Goal: Information Seeking & Learning: Check status

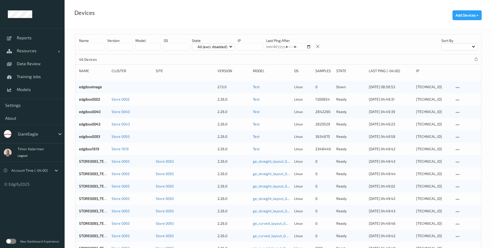
click at [12, 241] on label at bounding box center [11, 240] width 10 height 5
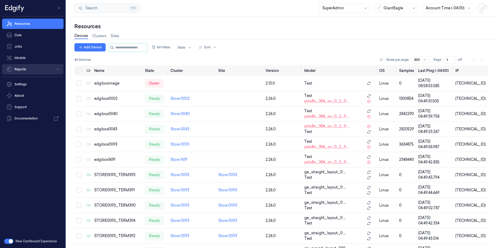
paste button "button"
click at [30, 70] on button "Reports" at bounding box center [32, 69] width 61 height 10
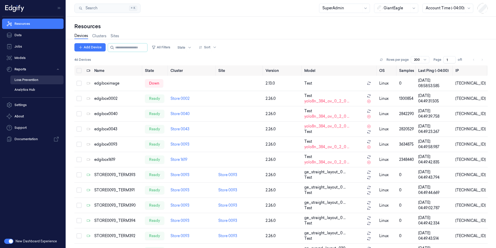
click at [27, 81] on link "Loss Prevention" at bounding box center [36, 79] width 53 height 9
click at [26, 36] on link "Data" at bounding box center [32, 35] width 61 height 10
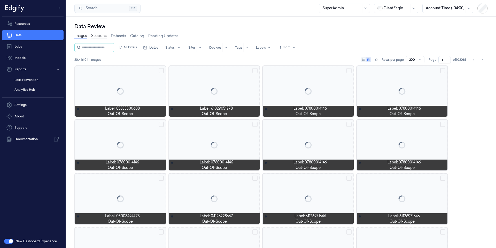
click at [99, 36] on link "Sessions" at bounding box center [99, 36] width 16 height 6
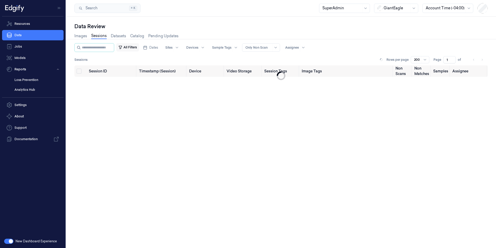
click at [139, 49] on button "All Filters" at bounding box center [127, 47] width 23 height 8
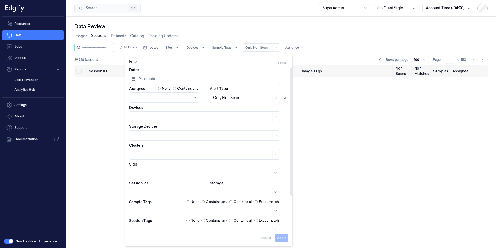
click at [149, 77] on span "Pick a date" at bounding box center [146, 78] width 17 height 5
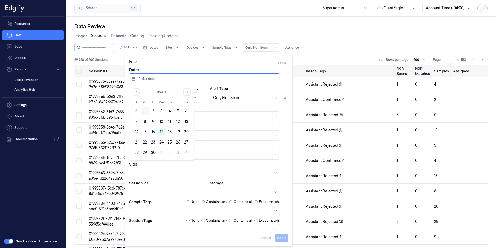
click at [145, 112] on button "1" at bounding box center [145, 111] width 8 height 8
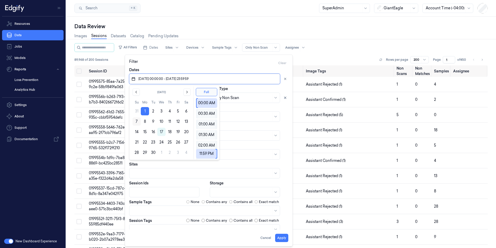
click at [136, 123] on button "7" at bounding box center [137, 121] width 8 height 8
type input "01/09/2025 00:00:00 - 07/09/2025 23:59:59"
click at [284, 110] on div "Devices" at bounding box center [208, 113] width 159 height 17
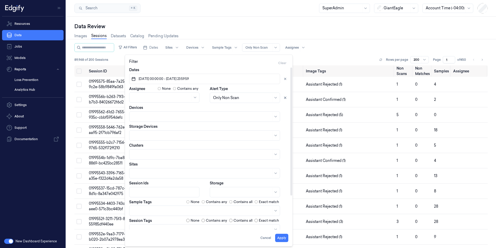
click at [148, 174] on div at bounding box center [202, 173] width 139 height 5
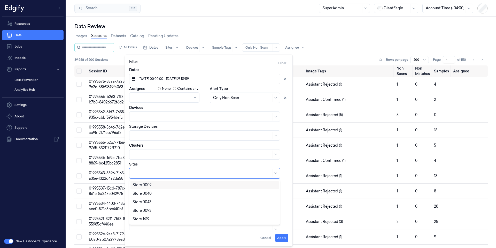
click at [151, 186] on div "Store 0002" at bounding box center [142, 184] width 19 height 5
click at [284, 163] on div "Sites option Store 0002, selected. 4 results available. Use Up and Down to choo…" at bounding box center [208, 169] width 159 height 17
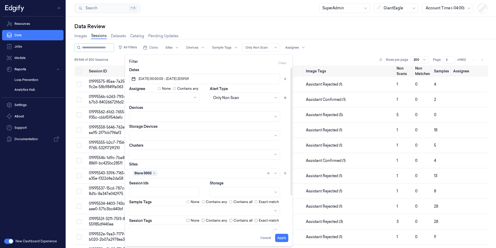
click at [232, 192] on div at bounding box center [242, 191] width 58 height 5
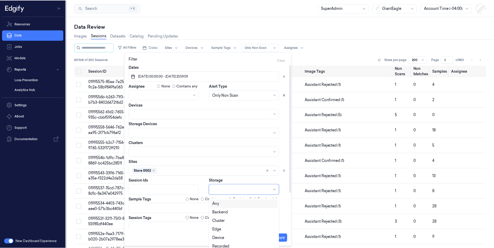
scroll to position [3, 0]
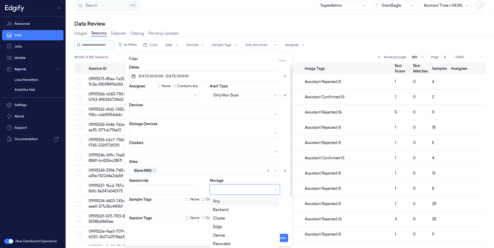
click at [221, 95] on div at bounding box center [242, 94] width 58 height 5
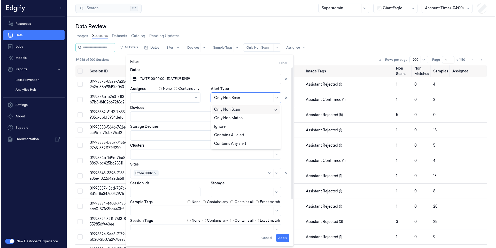
scroll to position [0, 0]
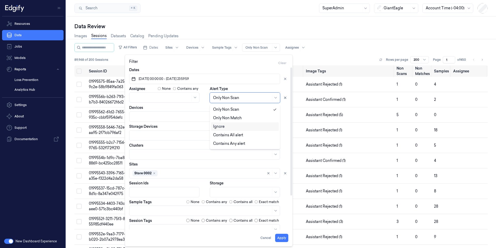
click at [218, 128] on div "Ignore" at bounding box center [218, 126] width 11 height 5
click at [223, 190] on div at bounding box center [242, 191] width 58 height 5
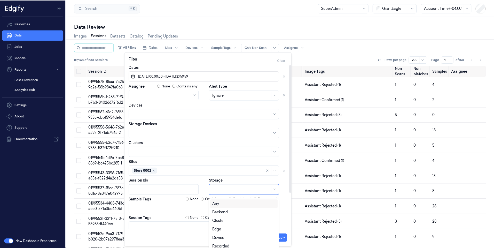
scroll to position [3, 0]
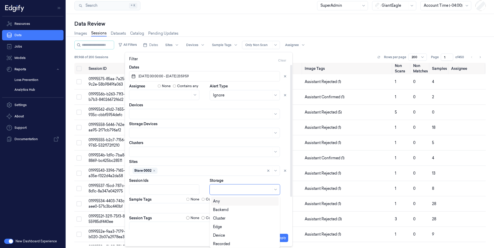
click at [287, 181] on div "Storage 7 results available. Use Up and Down to choose options, press Enter to …" at bounding box center [249, 186] width 79 height 17
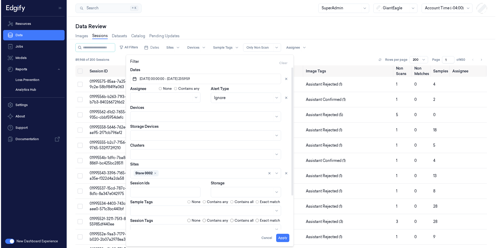
scroll to position [0, 0]
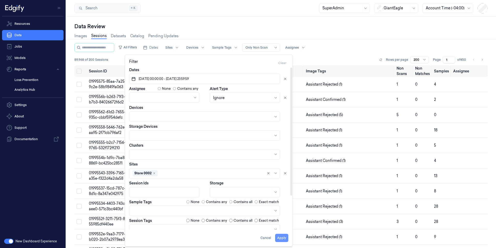
click at [282, 241] on button "Apply" at bounding box center [281, 238] width 13 height 8
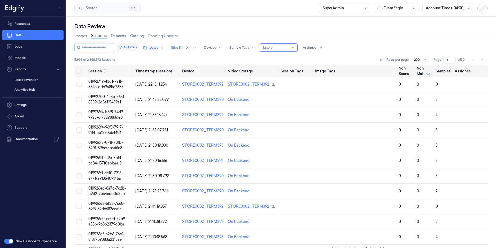
click at [139, 48] on button "All Filters" at bounding box center [127, 47] width 23 height 8
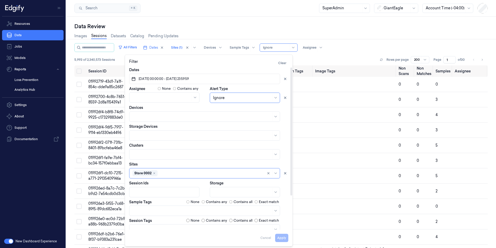
click at [229, 192] on div at bounding box center [242, 191] width 58 height 7
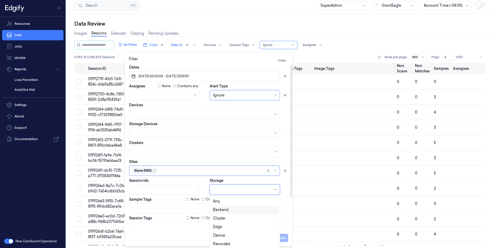
click at [228, 210] on div "Backend" at bounding box center [221, 209] width 16 height 5
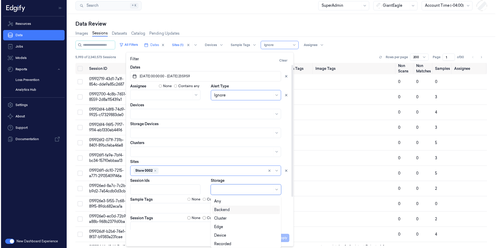
scroll to position [0, 0]
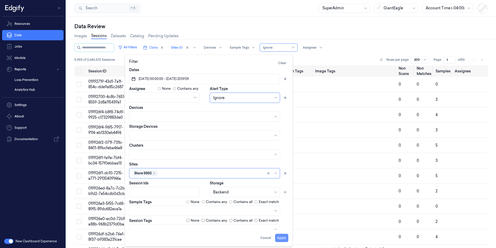
click at [284, 239] on button "Apply" at bounding box center [281, 238] width 13 height 8
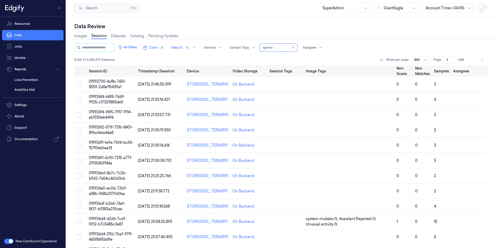
click at [324, 21] on div "Data Review Images Sessions Datasets Catalog Pending Updates All Filters Dates …" at bounding box center [281, 132] width 430 height 231
click at [139, 48] on button "All Filters" at bounding box center [127, 47] width 23 height 8
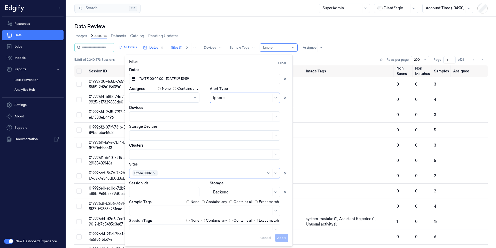
click at [226, 191] on div at bounding box center [242, 191] width 58 height 5
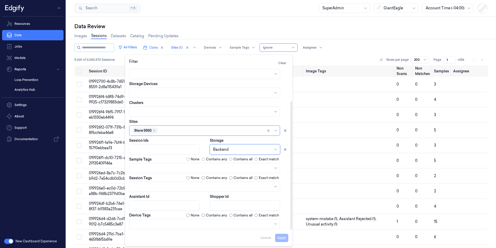
scroll to position [43, 0]
click at [165, 169] on div at bounding box center [202, 167] width 139 height 5
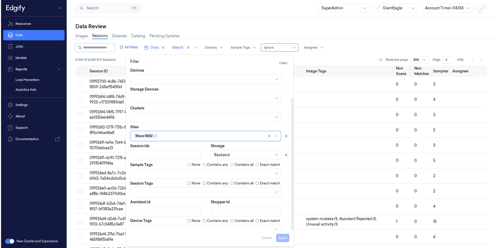
scroll to position [0, 0]
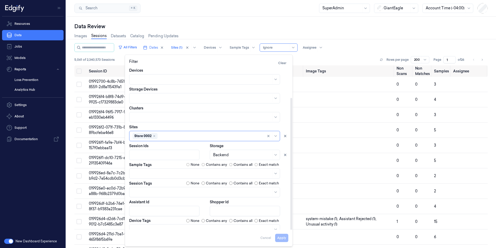
click at [167, 155] on div "Dates 01/09/2025 00:00:00 - 07/09/2025 23:59:59 Assignee None Contains any Aler…" at bounding box center [208, 132] width 159 height 204
drag, startPoint x: 168, startPoint y: 184, endPoint x: 153, endPoint y: 184, distance: 14.2
click at [153, 184] on div "Session Tags None Contains any Contains all Exact match" at bounding box center [208, 183] width 159 height 5
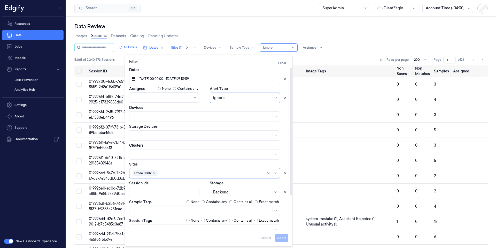
click at [227, 94] on div "Ignore" at bounding box center [245, 97] width 70 height 10
click at [232, 111] on div "Only Non Scan" at bounding box center [226, 109] width 26 height 5
click at [223, 98] on div at bounding box center [242, 97] width 58 height 5
click at [232, 144] on div "Contains Any alert" at bounding box center [229, 143] width 32 height 5
click at [282, 239] on button "Apply" at bounding box center [281, 238] width 13 height 8
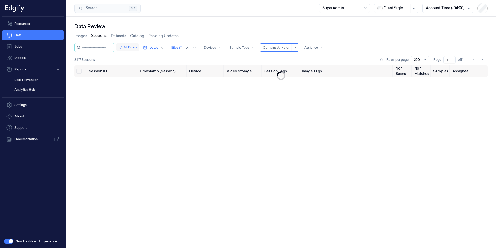
click at [135, 47] on button "All Filters" at bounding box center [127, 47] width 23 height 8
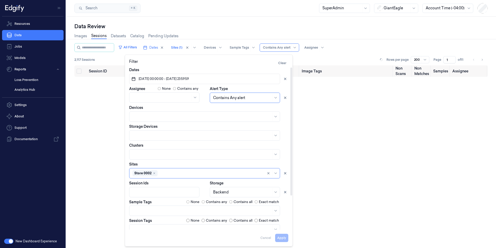
scroll to position [31, 0]
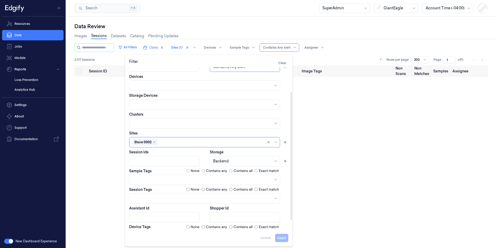
click at [227, 161] on div at bounding box center [242, 160] width 58 height 5
click at [258, 159] on div at bounding box center [242, 160] width 58 height 5
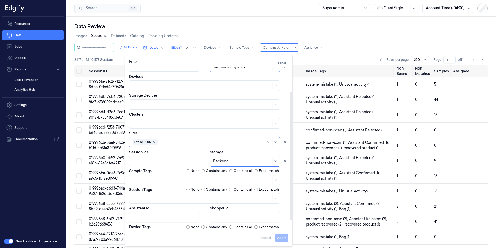
click at [268, 162] on div at bounding box center [242, 160] width 58 height 5
click at [224, 198] on div "Edge" at bounding box center [245, 198] width 64 height 5
click at [283, 237] on button "Apply" at bounding box center [281, 238] width 13 height 8
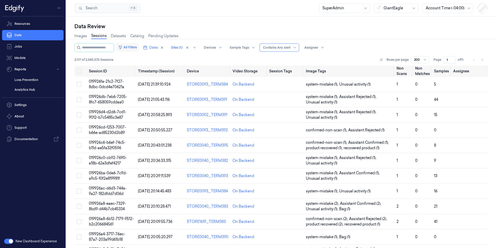
click at [139, 47] on button "All Filters" at bounding box center [127, 47] width 23 height 8
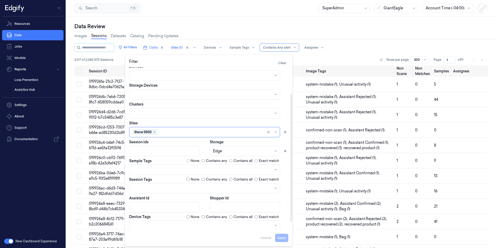
scroll to position [43, 0]
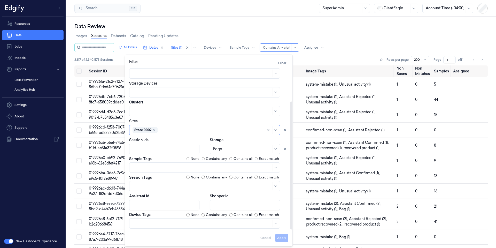
click at [284, 237] on div "Apply Cancel" at bounding box center [208, 235] width 159 height 12
click at [327, 52] on div "All Filters Dates Sites (1) Devices Sample Tags Alert Type Contains Any alert A…" at bounding box center [280, 54] width 413 height 22
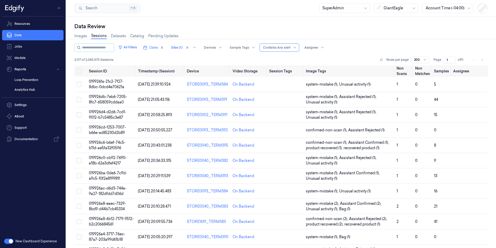
click at [384, 59] on div "Rows per page 200" at bounding box center [403, 59] width 51 height 7
click at [378, 59] on button at bounding box center [381, 60] width 6 height 6
click at [136, 48] on button "All Filters" at bounding box center [127, 47] width 23 height 8
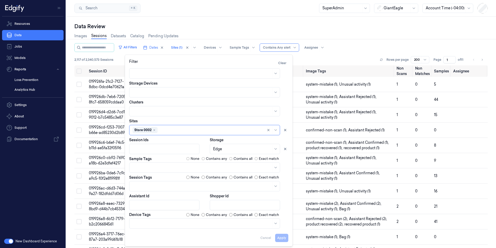
click at [354, 53] on div "All Filters Dates Sites (1) Devices Sample Tags Alert Type Contains Any alert A…" at bounding box center [280, 54] width 413 height 22
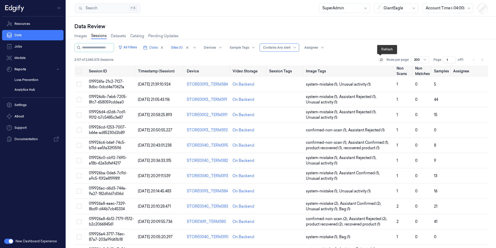
click at [382, 59] on button at bounding box center [381, 60] width 6 height 6
click at [382, 59] on icon at bounding box center [381, 59] width 3 height 3
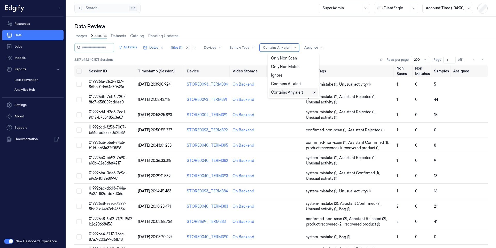
click at [279, 48] on div at bounding box center [276, 47] width 27 height 5
click at [299, 56] on div "Only Non Scan" at bounding box center [293, 58] width 45 height 5
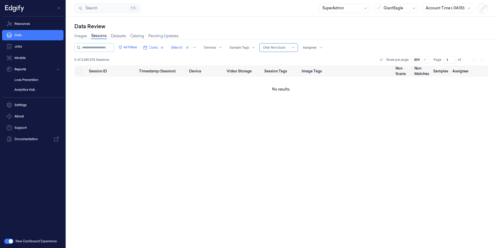
click at [286, 49] on div at bounding box center [276, 47] width 26 height 5
click at [284, 76] on div "Ignore" at bounding box center [293, 75] width 45 height 5
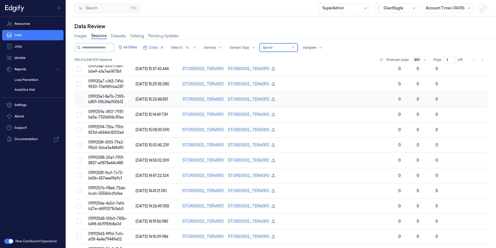
scroll to position [751, 0]
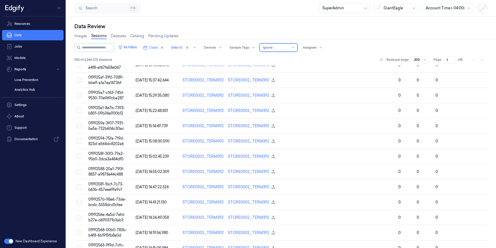
click at [104, 107] on span "019925a1-8e7b-7393-b801-09b34a900b12" at bounding box center [106, 110] width 37 height 10
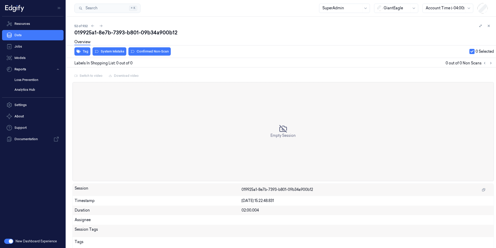
click at [242, 210] on div "02:00.004" at bounding box center [367, 209] width 250 height 5
click at [95, 26] on button at bounding box center [93, 26] width 6 height 6
click at [104, 25] on div "51 of 932" at bounding box center [283, 26] width 418 height 6
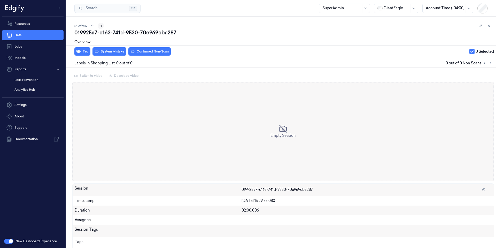
click at [100, 26] on icon at bounding box center [100, 26] width 3 height 2
click at [102, 27] on icon at bounding box center [101, 26] width 4 height 4
click at [103, 26] on icon at bounding box center [101, 26] width 4 height 4
click at [102, 26] on icon at bounding box center [101, 26] width 4 height 4
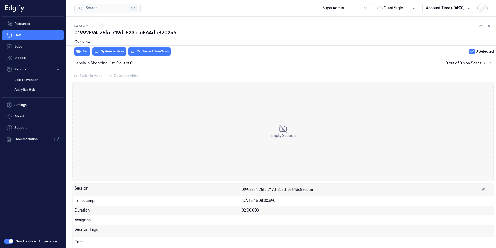
click at [102, 26] on icon at bounding box center [101, 26] width 4 height 4
click at [93, 26] on icon at bounding box center [93, 26] width 4 height 4
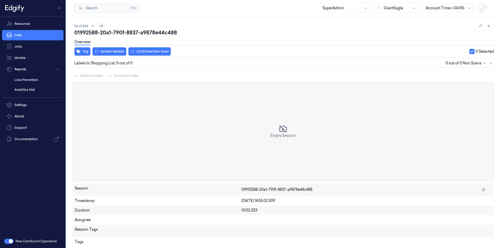
click at [101, 25] on icon at bounding box center [101, 26] width 4 height 4
click at [101, 33] on div "01992581-1bcf-7c73-b63b-657eee9fa9c1" at bounding box center [283, 32] width 418 height 7
copy div "1bcf"
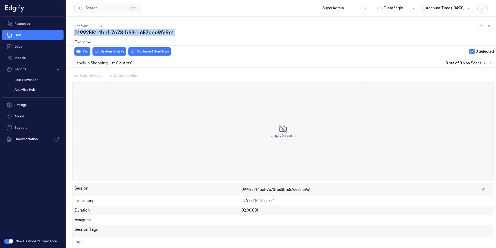
click at [102, 27] on icon at bounding box center [101, 26] width 4 height 4
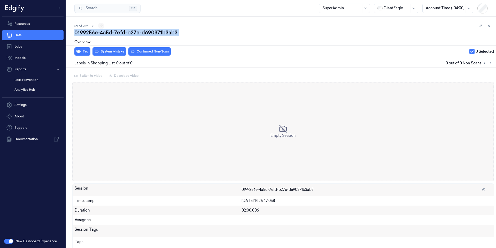
click at [102, 27] on icon at bounding box center [101, 26] width 4 height 4
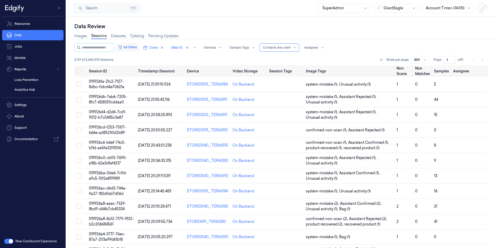
click at [136, 46] on button "All Filters" at bounding box center [127, 47] width 23 height 8
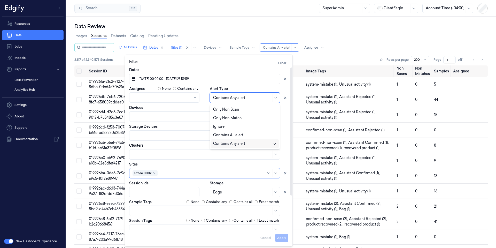
click at [246, 99] on div at bounding box center [242, 97] width 58 height 5
click at [260, 66] on div "Filter Clear" at bounding box center [208, 63] width 159 height 8
click at [239, 97] on div at bounding box center [242, 97] width 58 height 5
click at [235, 66] on div "Filter Clear" at bounding box center [208, 63] width 159 height 8
click at [227, 99] on div at bounding box center [242, 97] width 58 height 5
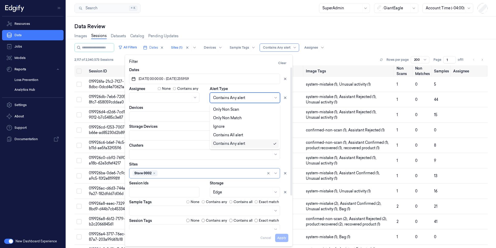
click at [352, 41] on div "Images Sessions Datasets Catalog Pending Updates" at bounding box center [280, 36] width 413 height 13
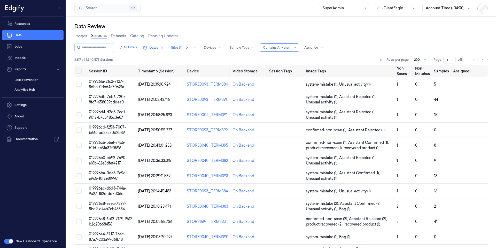
click at [290, 49] on div at bounding box center [276, 47] width 27 height 5
click at [276, 76] on div "Ignore" at bounding box center [276, 75] width 11 height 5
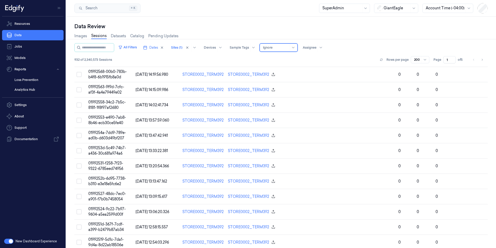
scroll to position [899, 0]
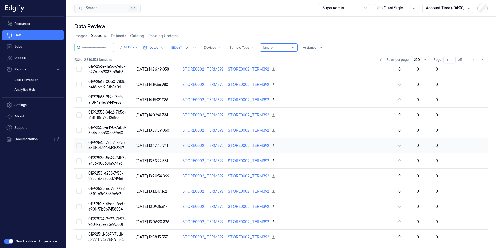
click at [118, 142] on span "0199254a-7dd9-789e-ad0b-d603d49bf207" at bounding box center [107, 145] width 38 height 10
drag, startPoint x: 118, startPoint y: 142, endPoint x: 123, endPoint y: 0, distance: 141.9
click at [118, 142] on span "0199254a-7dd9-789e-ad0b-d603d49bf207" at bounding box center [107, 145] width 38 height 10
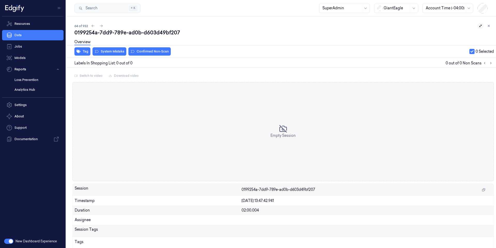
click at [479, 26] on icon at bounding box center [480, 26] width 3 height 3
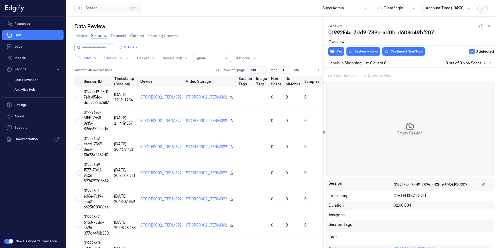
scroll to position [0, 2]
click at [394, 203] on div "02:00.004" at bounding box center [443, 205] width 98 height 5
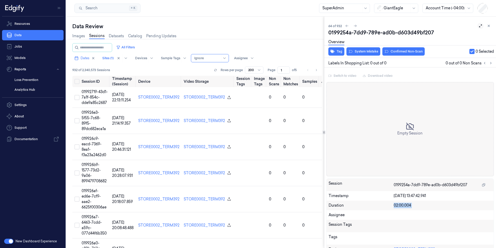
click at [394, 203] on div "02:00.004" at bounding box center [443, 205] width 98 height 5
click at [357, 26] on button at bounding box center [355, 26] width 6 height 6
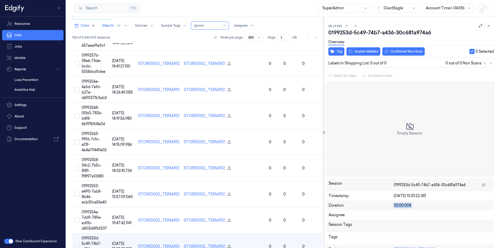
scroll to position [1413, 0]
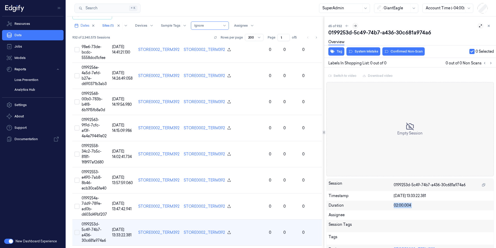
click at [357, 25] on icon at bounding box center [355, 26] width 4 height 4
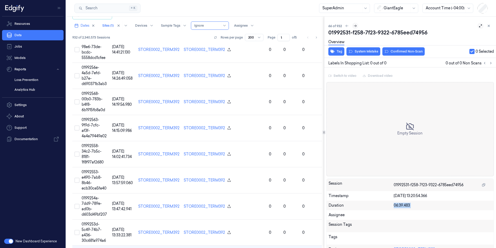
scroll to position [1436, 0]
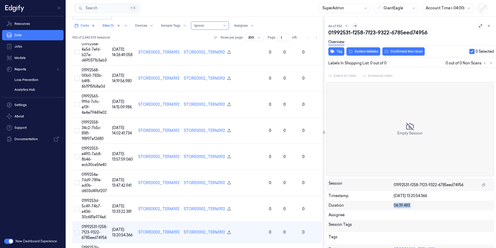
click at [357, 25] on icon at bounding box center [355, 26] width 4 height 4
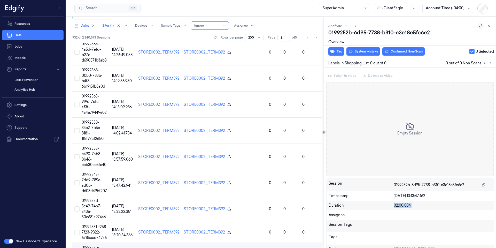
scroll to position [1460, 0]
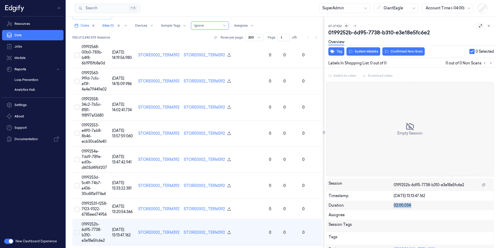
click at [347, 26] on icon at bounding box center [347, 26] width 4 height 4
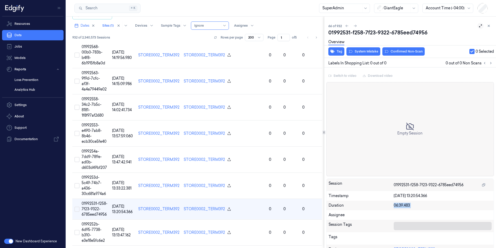
scroll to position [1436, 0]
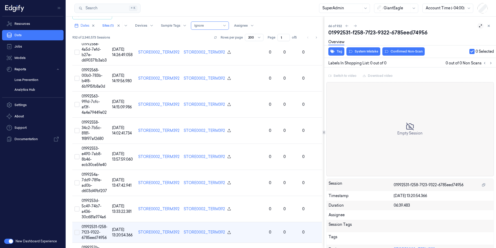
click at [417, 185] on span "01992531-f258-7f23-9322-6785eed74956" at bounding box center [429, 184] width 70 height 5
copy div "01992531-f258-7f23-9322-6785eed74956"
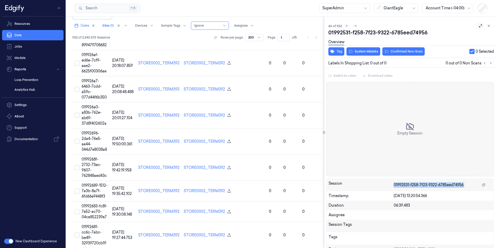
scroll to position [0, 0]
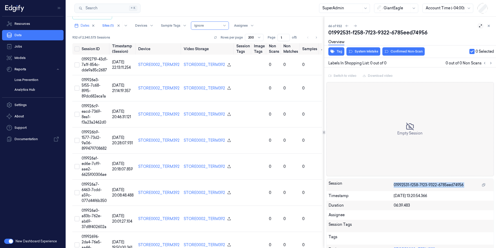
click at [253, 39] on div at bounding box center [251, 37] width 6 height 5
click at [300, 34] on div "All Filters Dates Sites (1) Devices Sample Tags Alert Type Ignore Assignee 932 …" at bounding box center [197, 27] width 250 height 33
click at [277, 37] on input "1" at bounding box center [283, 37] width 12 height 7
click at [281, 37] on input "1" at bounding box center [283, 37] width 12 height 7
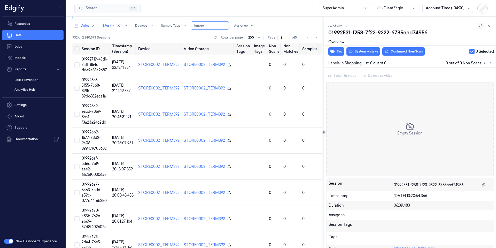
click at [281, 37] on input "1" at bounding box center [283, 37] width 12 height 7
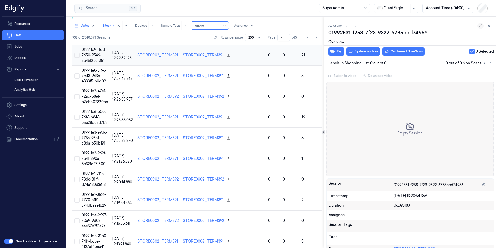
scroll to position [31, 0]
click at [282, 38] on input "4" at bounding box center [283, 37] width 12 height 7
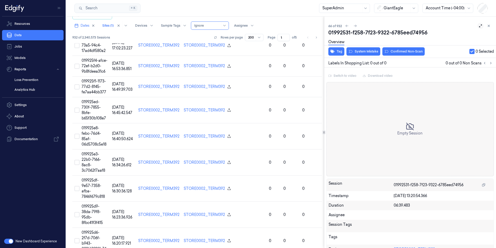
scroll to position [1436, 0]
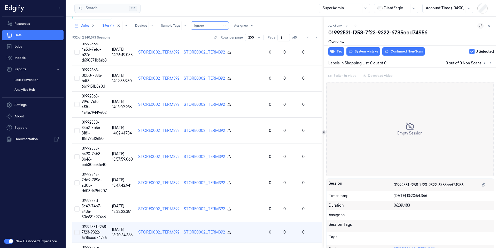
click at [278, 39] on input "1" at bounding box center [283, 37] width 12 height 7
click at [488, 26] on icon at bounding box center [489, 26] width 4 height 4
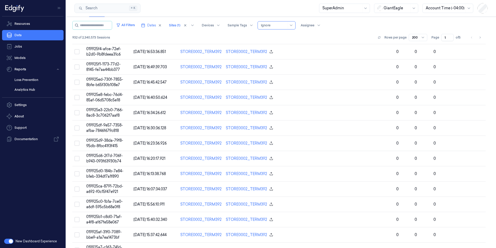
scroll to position [565, 0]
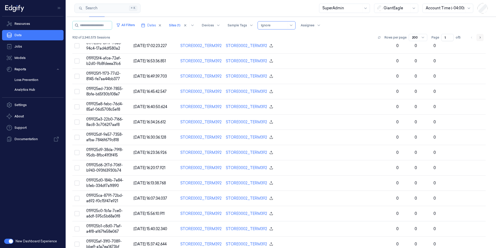
click at [479, 38] on icon "Go to next page" at bounding box center [479, 37] width 3 height 4
type input "2"
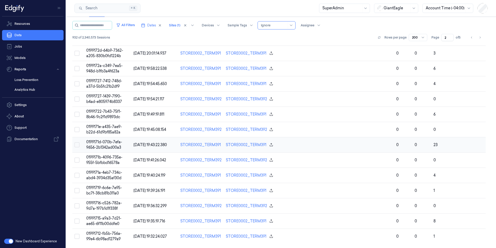
scroll to position [2828, 0]
click at [106, 175] on span "0199171d-070b-7efa-9656-2b1342ad00a3" at bounding box center [104, 176] width 36 height 10
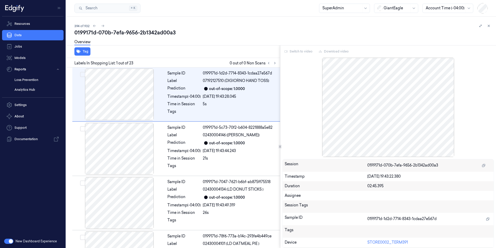
click at [387, 164] on span "0199171d-070b-7efa-9656-2b1342ad00a3" at bounding box center [402, 165] width 71 height 5
copy div "0199171d-070b-7efa-9656-2b1342ad00a3"
click at [489, 23] on button at bounding box center [489, 26] width 6 height 6
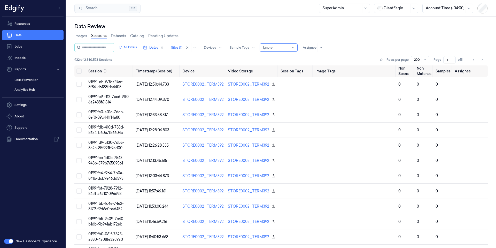
type input "1"
click at [452, 60] on input "1" at bounding box center [449, 59] width 12 height 7
click at [100, 87] on span "01992719-43d1-7a1f-854c-dde9a85c2687" at bounding box center [105, 84] width 35 height 10
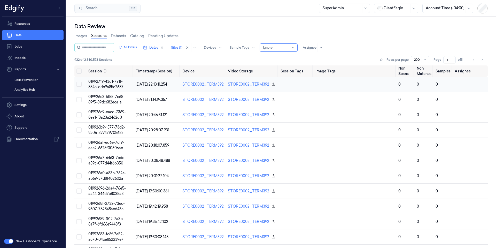
click at [100, 87] on span "01992719-43d1-7a1f-854c-dde9a85c2687" at bounding box center [105, 84] width 35 height 10
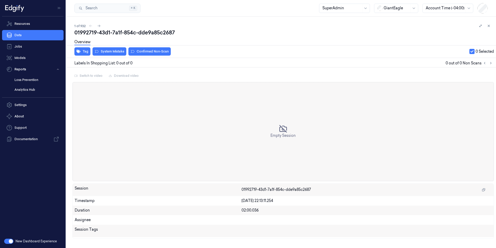
click at [66, 87] on div at bounding box center [66, 132] width 0 height 231
click at [488, 27] on icon at bounding box center [489, 26] width 4 height 4
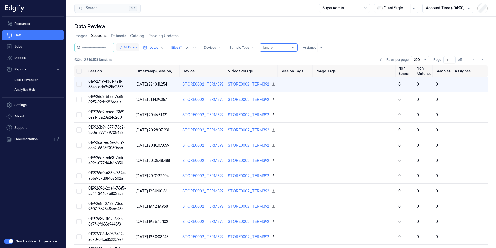
click at [135, 48] on button "All Filters" at bounding box center [127, 47] width 23 height 8
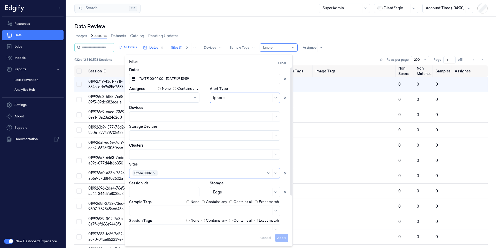
click at [167, 82] on button "01/09/2025 00:00:00 - 07/09/2025 23:59:59" at bounding box center [204, 79] width 151 height 10
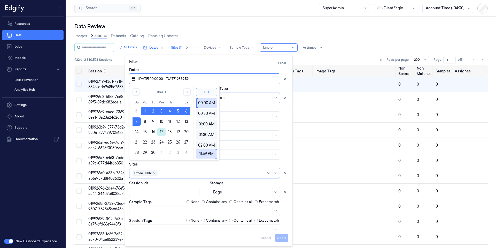
click at [162, 134] on button "17" at bounding box center [161, 132] width 8 height 8
click at [154, 134] on button "16" at bounding box center [153, 132] width 8 height 8
type input "16/09/2025 00:00:00 - 16/09/2025 23:59:59"
click at [264, 68] on div "Dates" at bounding box center [208, 75] width 159 height 17
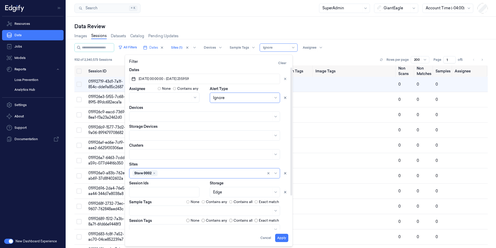
click at [177, 79] on span "16/09/2025 00:00:00 - 16/09/2025 23:59:59" at bounding box center [163, 78] width 51 height 5
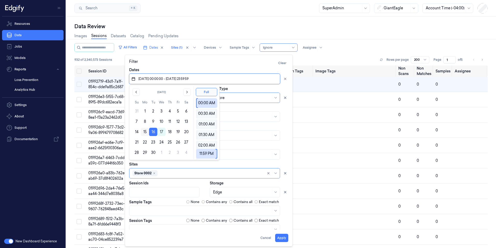
click at [145, 133] on button "15" at bounding box center [145, 132] width 8 height 8
click at [153, 133] on button "16" at bounding box center [153, 132] width 8 height 8
click at [146, 134] on button "15" at bounding box center [145, 132] width 8 height 8
type input "15/09/2025 00:00:00 - 15/09/2025 23:59:59"
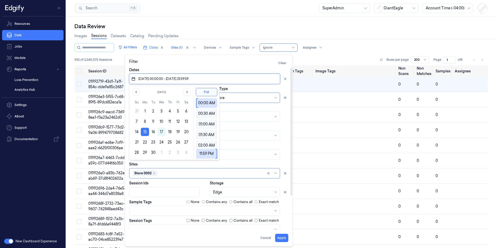
click at [237, 65] on div "Filter Clear" at bounding box center [208, 63] width 159 height 8
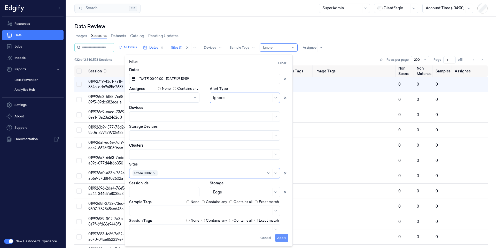
click at [283, 238] on button "Apply" at bounding box center [281, 238] width 13 height 8
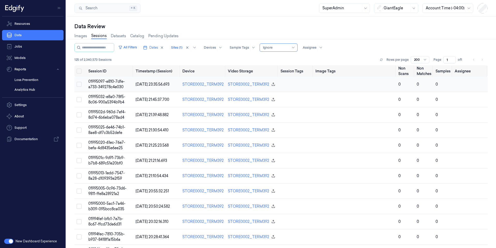
click at [112, 85] on span "01995097-e810-7dfe-a733-349278c4e030" at bounding box center [106, 84] width 36 height 10
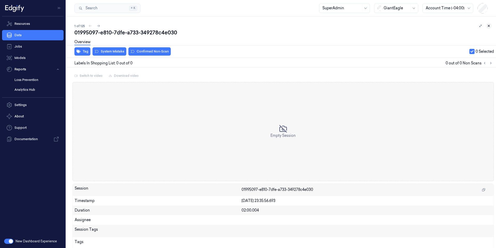
click at [487, 26] on icon at bounding box center [489, 26] width 4 height 4
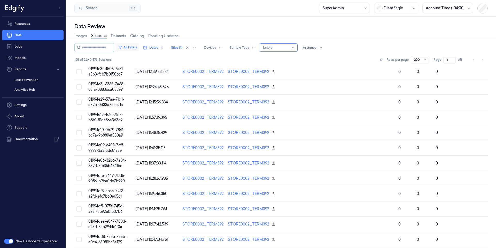
scroll to position [1178, 0]
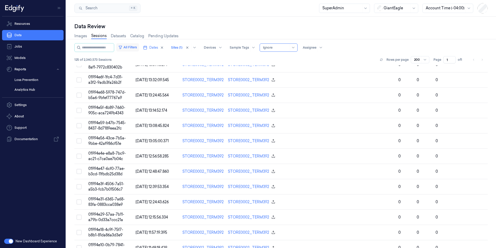
click at [138, 47] on button "All Filters" at bounding box center [127, 47] width 23 height 8
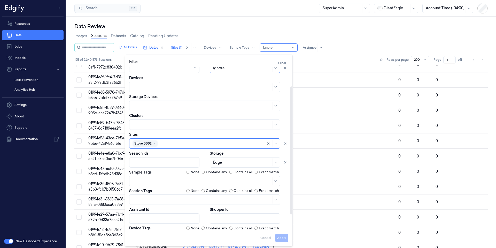
scroll to position [31, 0]
click at [375, 57] on div "125 of 2,340,573 Sessions Rows per page 200 Page 1 of 1" at bounding box center [280, 59] width 413 height 7
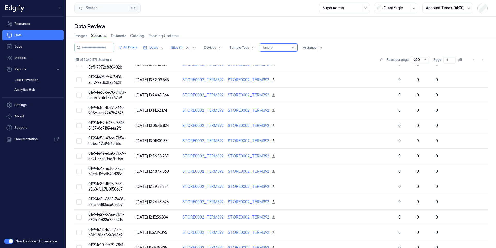
click at [482, 59] on li "pagination" at bounding box center [481, 59] width 7 height 7
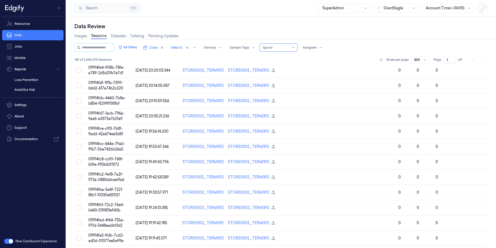
scroll to position [0, 0]
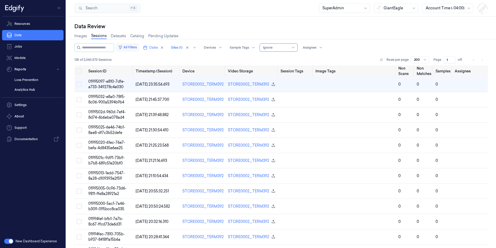
click at [139, 49] on button "All Filters" at bounding box center [127, 47] width 23 height 8
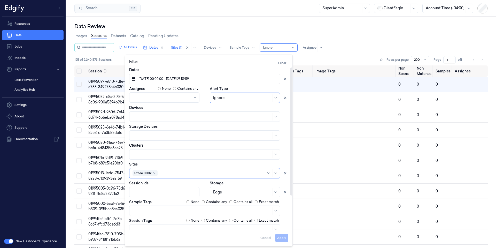
click at [384, 34] on div "Images Sessions Datasets Catalog Pending Updates" at bounding box center [280, 36] width 413 height 13
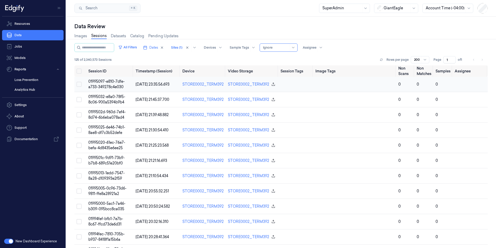
click at [99, 84] on td "01995097-e810-7dfe-a733-349278c4e030" at bounding box center [109, 84] width 47 height 15
click at [99, 84] on div "Data Review Images Sessions Datasets Catalog Pending Updates All Filters Dates …" at bounding box center [281, 132] width 430 height 231
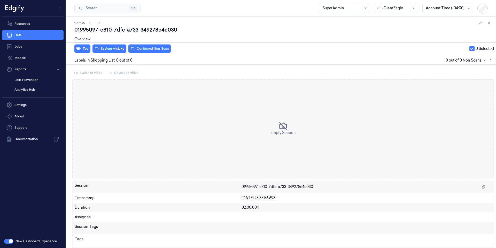
scroll to position [11, 0]
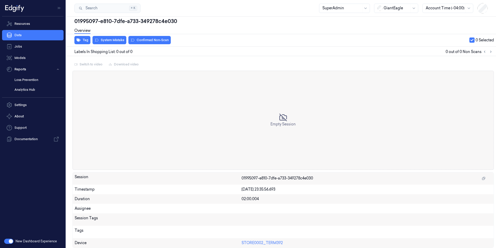
click at [263, 179] on span "01995097-e810-7dfe-a733-349278c4e030" at bounding box center [278, 177] width 72 height 5
copy div "01995097-e810-7dfe-a733-349278c4e030"
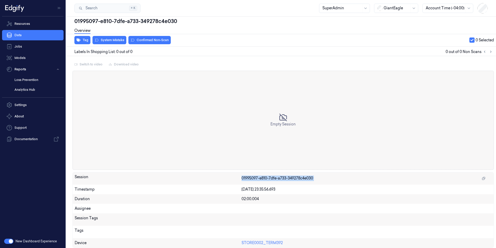
copy div "01995097-e810-7dfe-a733-349278c4e030"
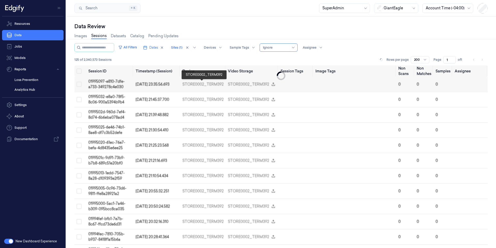
click at [271, 22] on div "Data Review Images Sessions Datasets Catalog Pending Updates All Filters Dates …" at bounding box center [281, 132] width 430 height 231
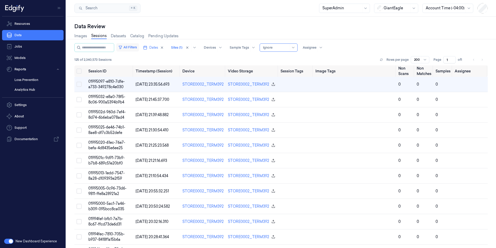
click at [135, 49] on button "All Filters" at bounding box center [127, 47] width 23 height 8
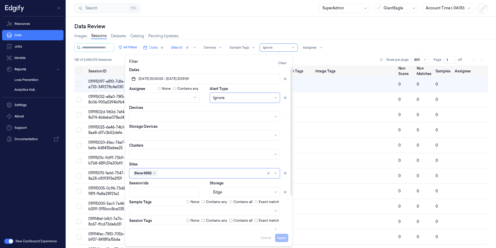
click at [171, 79] on span "15/09/2025 00:00:00 - 15/09/2025 23:59:59" at bounding box center [163, 78] width 51 height 5
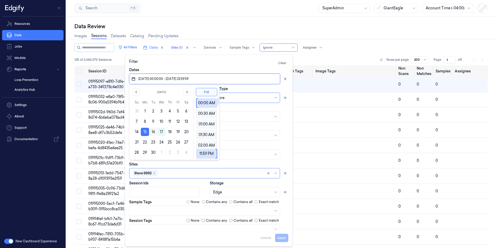
click at [153, 133] on button "16" at bounding box center [153, 132] width 8 height 8
type input "16/09/2025 00:00:00 - 16/09/2025 23:59:59"
click at [284, 239] on button "Apply" at bounding box center [281, 238] width 13 height 8
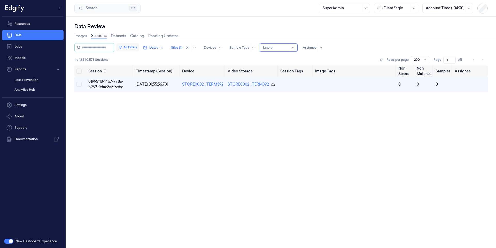
click at [135, 47] on button "All Filters" at bounding box center [127, 47] width 23 height 8
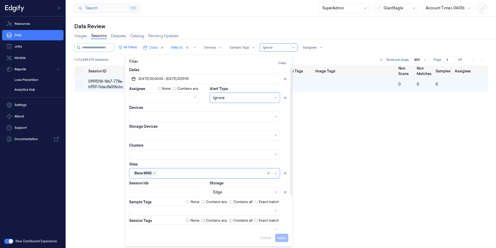
click at [338, 172] on div "Session ID Timestamp (Session) Device Video Storage Session Tags Image Tags Non…" at bounding box center [280, 167] width 413 height 205
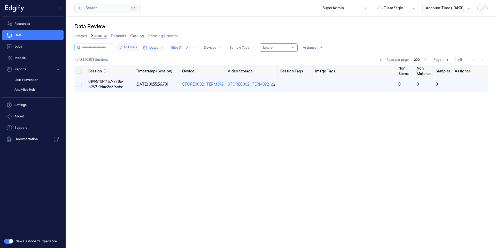
click at [139, 49] on button "All Filters" at bounding box center [127, 47] width 23 height 8
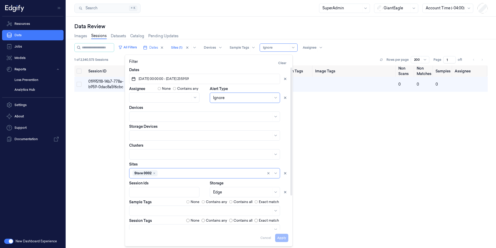
click at [360, 138] on div "Session ID Timestamp (Session) Device Video Storage Session Tags Image Tags Non…" at bounding box center [280, 167] width 413 height 205
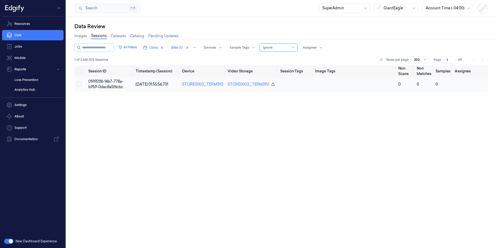
click at [99, 87] on span "01995118-14b7-778a-b959-0dac8a5f6cbc" at bounding box center [105, 84] width 35 height 10
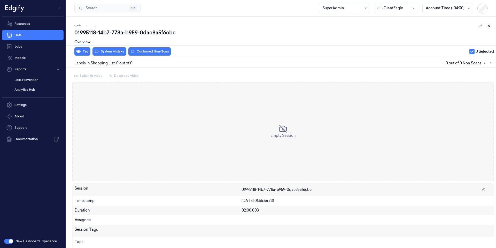
click at [487, 25] on icon at bounding box center [489, 26] width 4 height 4
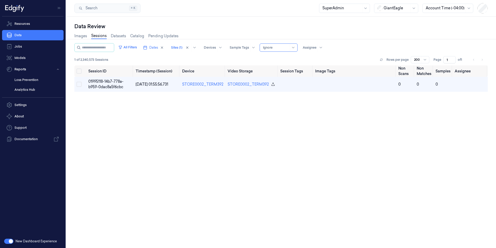
drag, startPoint x: 137, startPoint y: 105, endPoint x: 130, endPoint y: 98, distance: 9.9
click at [133, 101] on div "Session ID Timestamp (Session) Device Video Storage Session Tags Image Tags Non…" at bounding box center [280, 167] width 413 height 205
click at [139, 49] on button "All Filters" at bounding box center [127, 47] width 23 height 8
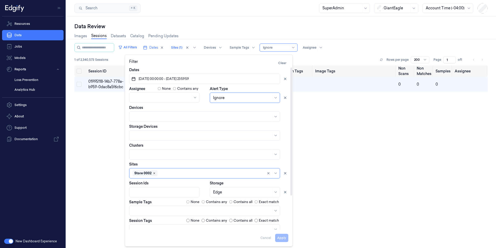
click at [153, 174] on icon "Remove ,Store 0002" at bounding box center [154, 173] width 3 height 3
click at [282, 237] on button "Apply" at bounding box center [281, 238] width 13 height 8
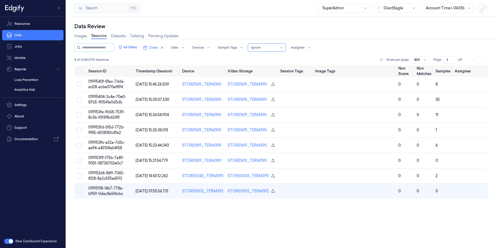
scroll to position [22, 0]
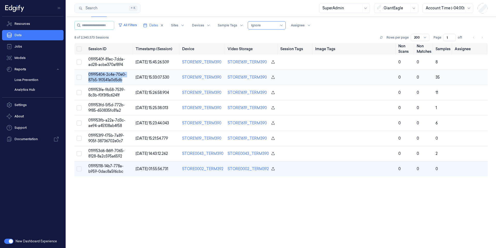
drag, startPoint x: 87, startPoint y: 75, endPoint x: 128, endPoint y: 82, distance: 41.4
click at [128, 82] on td "01995404-2c4e-70e0-87b5-1f0541a0d5db" at bounding box center [109, 77] width 47 height 15
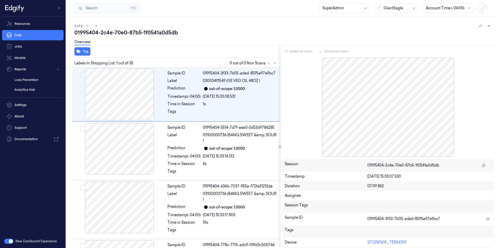
click at [134, 31] on div "01995404-2c4e-70e0-87b5-1f0541a0d5db" at bounding box center [283, 32] width 418 height 7
copy div "87b5"
click at [117, 152] on div at bounding box center [119, 149] width 92 height 52
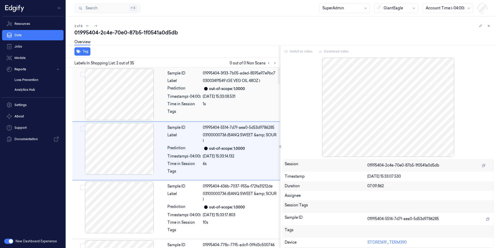
click at [133, 96] on div at bounding box center [119, 94] width 92 height 52
click at [124, 150] on div at bounding box center [119, 149] width 92 height 52
click at [131, 88] on div at bounding box center [119, 94] width 92 height 52
click at [131, 151] on div at bounding box center [119, 149] width 92 height 52
click at [124, 75] on div at bounding box center [119, 94] width 92 height 52
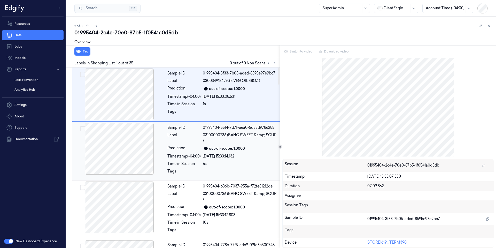
click at [126, 144] on div at bounding box center [119, 149] width 92 height 52
click at [128, 76] on div at bounding box center [119, 94] width 92 height 52
click at [127, 135] on div at bounding box center [119, 149] width 92 height 52
click at [126, 74] on div at bounding box center [119, 94] width 92 height 52
click at [126, 124] on div at bounding box center [119, 149] width 92 height 52
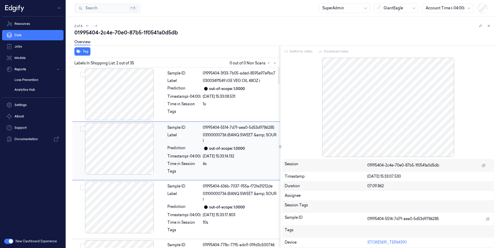
click at [124, 171] on div at bounding box center [119, 149] width 92 height 52
click at [140, 205] on div at bounding box center [119, 207] width 92 height 52
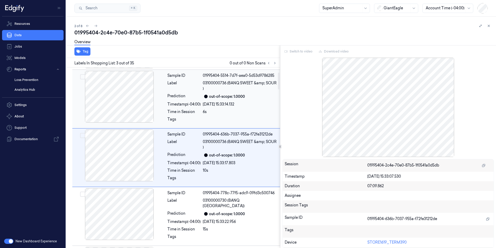
click at [134, 86] on div at bounding box center [119, 97] width 92 height 52
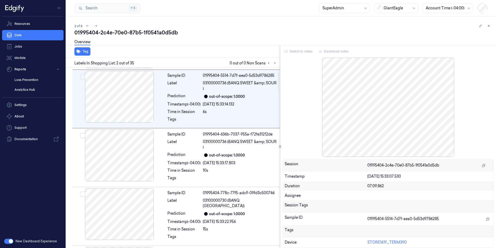
scroll to position [27, 0]
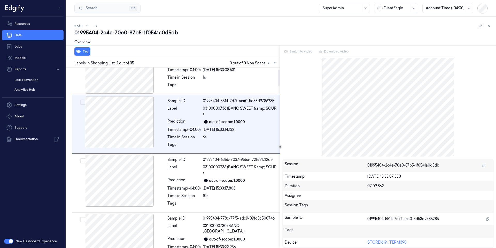
click at [133, 58] on div "Labels In Shopping List: 2 out of 35 0 out of 0 Non Scans" at bounding box center [172, 63] width 216 height 10
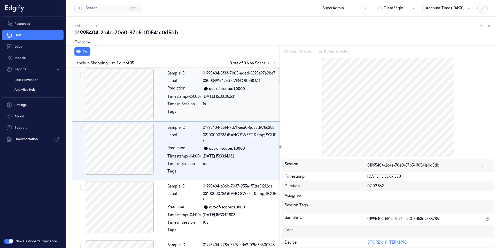
click at [135, 92] on div at bounding box center [119, 94] width 92 height 52
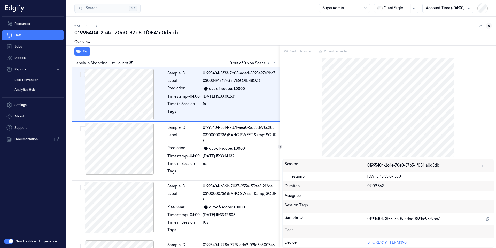
click at [490, 25] on icon at bounding box center [489, 26] width 4 height 4
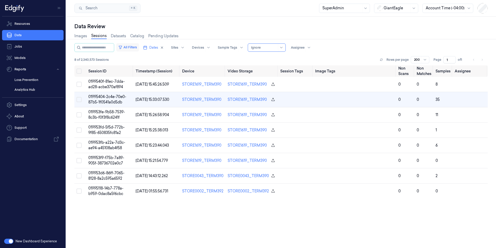
click at [139, 48] on button "All Filters" at bounding box center [127, 47] width 23 height 8
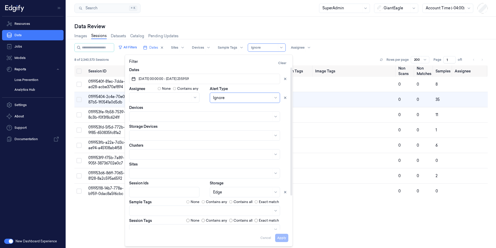
click at [156, 79] on span "16/09/2025 00:00:00 - 16/09/2025 23:59:59" at bounding box center [163, 78] width 51 height 5
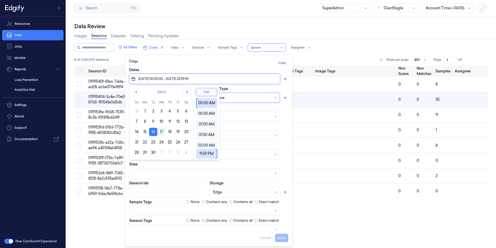
click at [229, 64] on div "Filter Clear" at bounding box center [208, 63] width 159 height 8
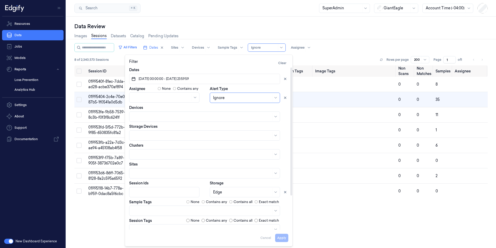
click at [360, 221] on div "Session ID Timestamp (Session) Device Video Storage Session Tags Image Tags Non…" at bounding box center [280, 167] width 413 height 205
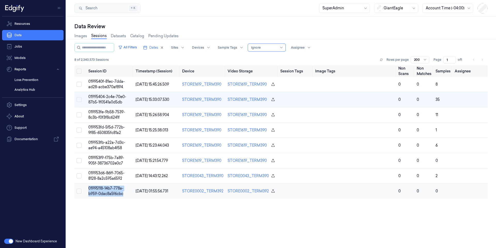
drag, startPoint x: 88, startPoint y: 189, endPoint x: 123, endPoint y: 197, distance: 36.2
click at [123, 197] on td "01995118-14b7-778a-b959-0dac8a5f6cbc" at bounding box center [109, 190] width 47 height 15
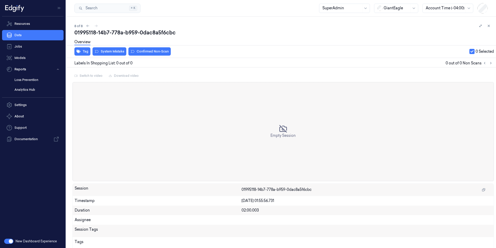
click at [90, 34] on div "01995118-14b7-778a-b959-0dac8a5f6cbc" at bounding box center [283, 32] width 418 height 7
copy div "01995118"
click at [487, 25] on icon at bounding box center [489, 26] width 4 height 4
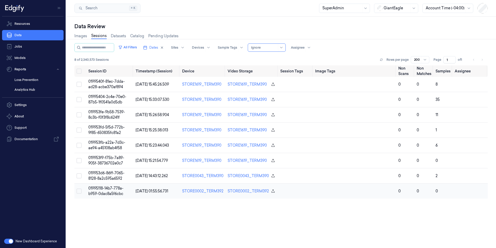
click at [105, 191] on td "01995118-14b7-778a-b959-0dac8a5f6cbc" at bounding box center [109, 190] width 47 height 15
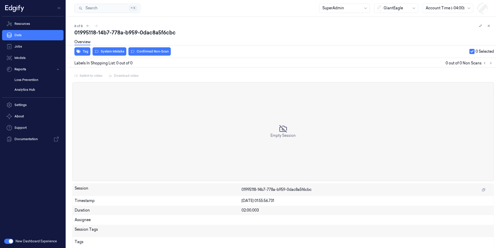
click at [152, 33] on div "01995118-14b7-778a-b959-0dac8a5f6cbc" at bounding box center [283, 32] width 418 height 7
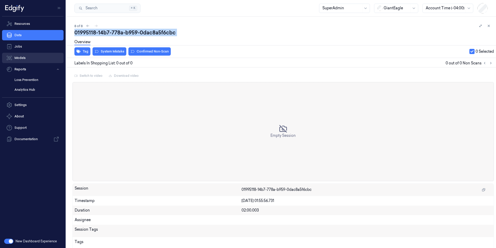
copy div "0dac8a5f6cbc"
click at [166, 33] on div "01995118-14b7-778a-b959-0dac8a5f6cbc" at bounding box center [283, 32] width 418 height 7
click at [487, 26] on icon at bounding box center [489, 26] width 4 height 4
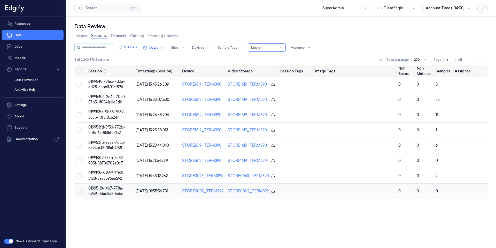
click at [110, 191] on span "01995118-14b7-778a-b959-0dac8a5f6cbc" at bounding box center [105, 191] width 35 height 10
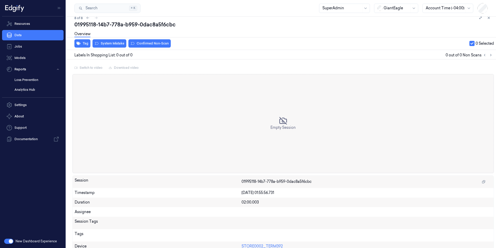
scroll to position [11, 0]
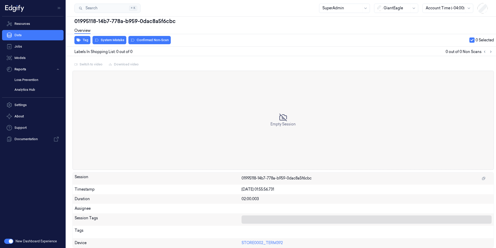
click at [260, 219] on div at bounding box center [366, 219] width 248 height 5
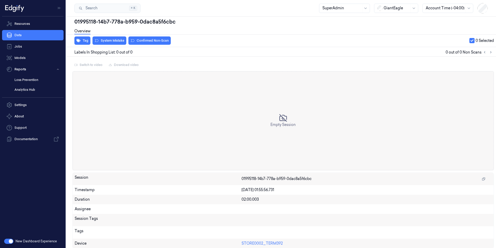
click at [189, 216] on div "Session Tags" at bounding box center [158, 220] width 167 height 8
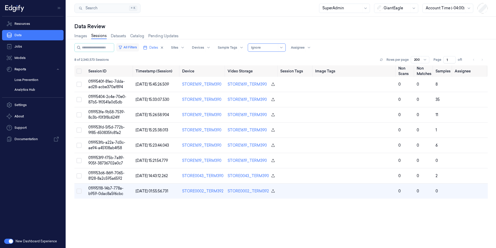
click at [139, 46] on button "All Filters" at bounding box center [127, 47] width 23 height 8
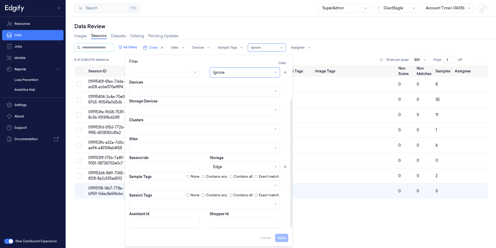
scroll to position [43, 0]
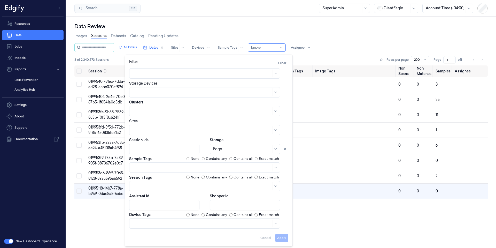
click at [324, 213] on div "Session ID Timestamp (Session) Device Video Storage Session Tags Image Tags Non…" at bounding box center [280, 167] width 413 height 205
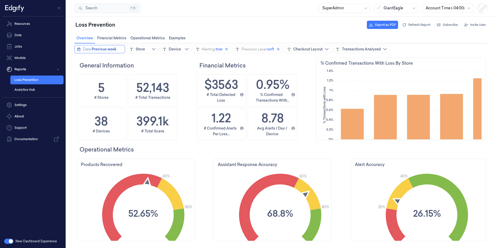
scroll to position [4, 4]
click at [105, 50] on span "Previous week" at bounding box center [104, 49] width 25 height 5
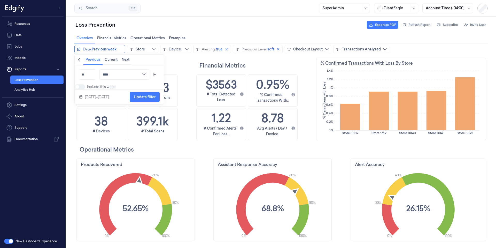
scroll to position [127, 169]
click at [78, 60] on icon "chevronleft icon" at bounding box center [79, 60] width 4 height 4
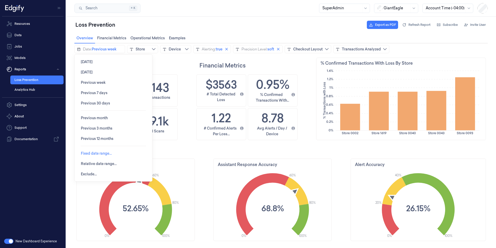
drag, startPoint x: 99, startPoint y: 119, endPoint x: 106, endPoint y: 153, distance: 34.0
click at [106, 153] on div "Today Yesterday Previous week Previous 7 days Previous 30 days Previous month P…" at bounding box center [114, 118] width 78 height 127
click at [105, 153] on span "Fixed date range…" at bounding box center [96, 153] width 31 height 4
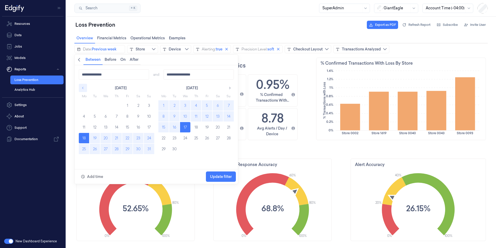
click at [84, 88] on icon "button" at bounding box center [83, 88] width 4 height 4
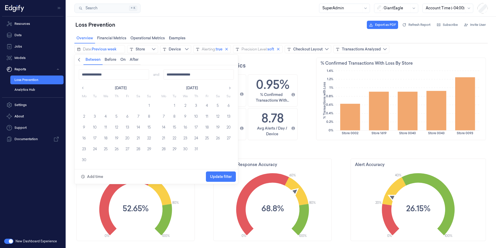
click at [234, 88] on div "**********" at bounding box center [156, 117] width 163 height 104
click at [233, 88] on button "button" at bounding box center [230, 88] width 8 height 8
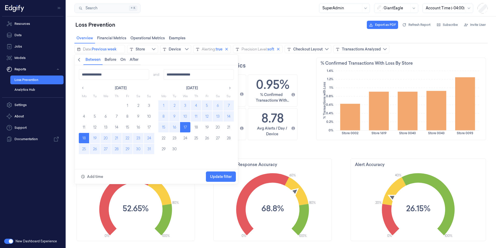
click at [163, 105] on button "1" at bounding box center [163, 105] width 10 height 10
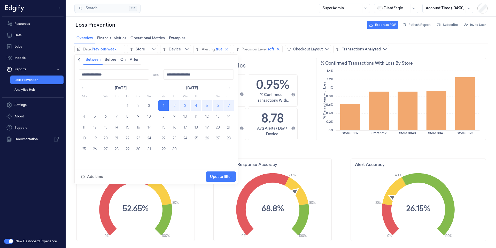
click at [232, 106] on button "7" at bounding box center [228, 105] width 10 height 10
type input "**********"
click at [219, 177] on span "Update filter" at bounding box center [221, 176] width 22 height 4
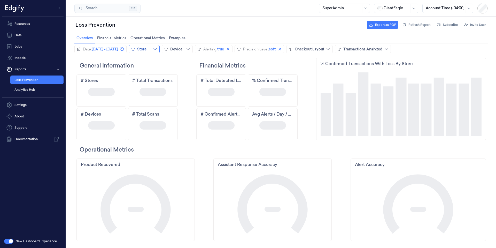
click at [160, 50] on button "Store" at bounding box center [144, 49] width 31 height 8
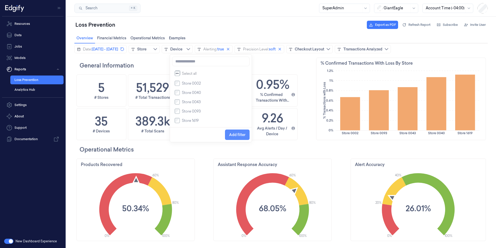
click at [238, 138] on span "Add filter" at bounding box center [237, 135] width 16 height 10
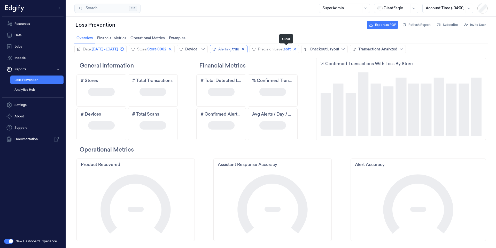
click at [244, 50] on icon "close icon" at bounding box center [243, 49] width 3 height 3
click at [290, 49] on icon "close icon" at bounding box center [288, 49] width 4 height 4
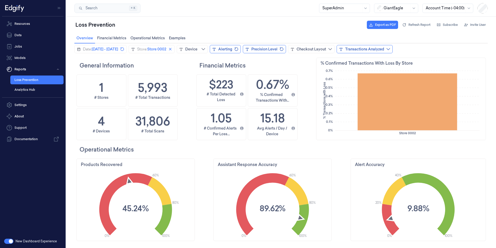
click at [393, 52] on button "Transactions Analyzed" at bounding box center [365, 49] width 56 height 8
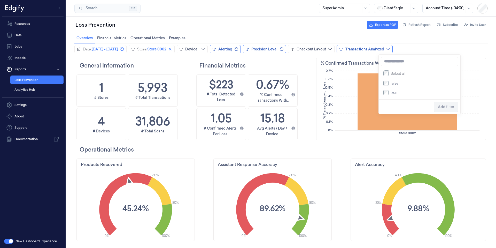
click at [384, 51] on div "Transactions Analyzed" at bounding box center [364, 49] width 39 height 5
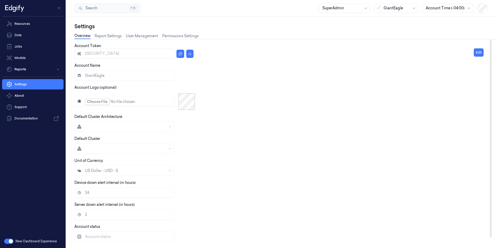
click at [10, 241] on button "button" at bounding box center [8, 240] width 9 height 5
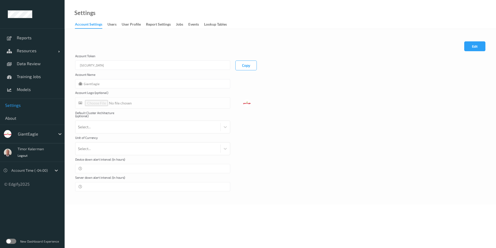
type input "GiantEagle"
type input "**"
type input "*"
click at [178, 25] on div "Jobs" at bounding box center [179, 25] width 7 height 6
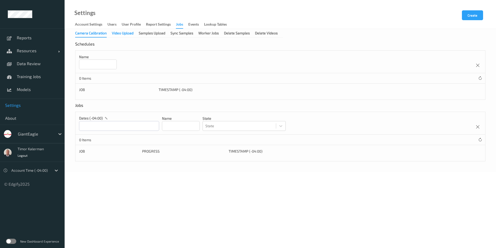
click at [118, 34] on div "Video Upload" at bounding box center [123, 33] width 22 height 6
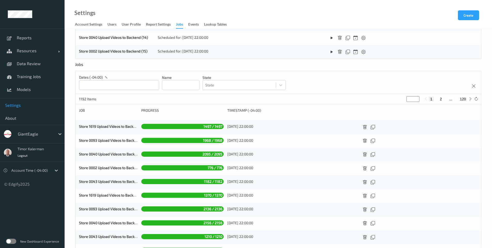
scroll to position [99, 0]
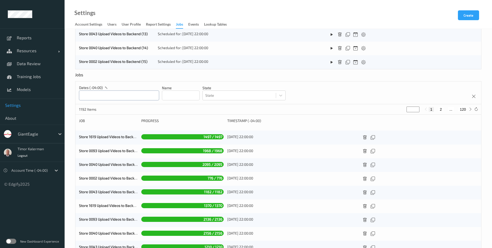
click at [107, 94] on input "text" at bounding box center [119, 95] width 80 height 10
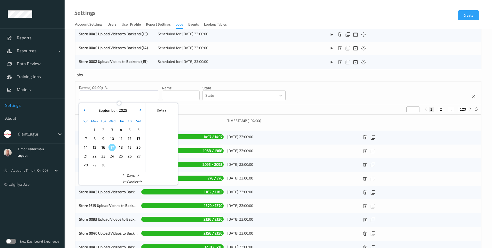
click at [189, 96] on input at bounding box center [181, 95] width 38 height 10
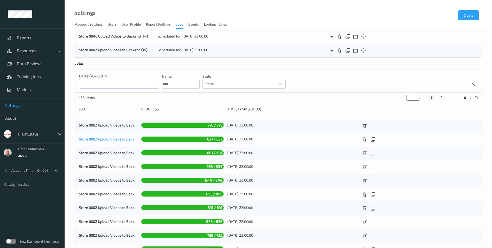
scroll to position [130, 0]
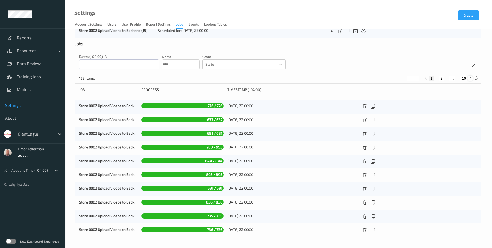
type input "****"
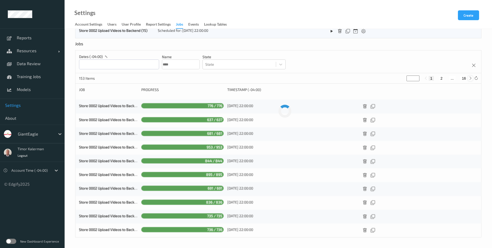
click at [469, 79] on icon at bounding box center [471, 78] width 4 height 4
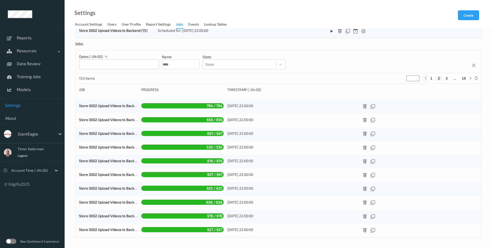
click at [425, 78] on icon at bounding box center [426, 78] width 4 height 4
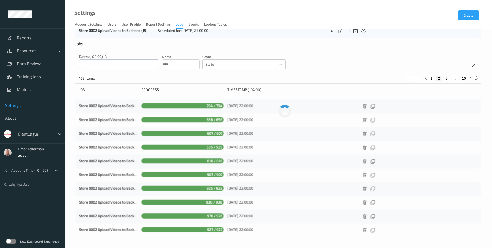
type input "*"
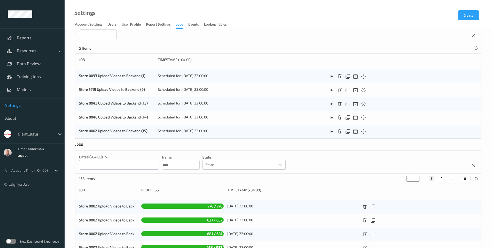
scroll to position [0, 0]
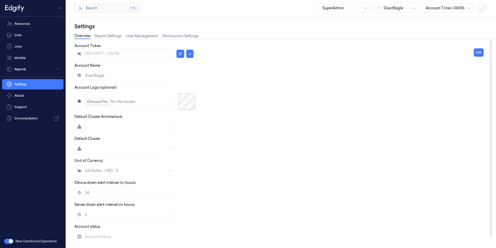
click at [103, 40] on div "Account [AUTH_TOKEN] Account Name GiantEagle Account Logo (optional) Default Cl…" at bounding box center [280, 140] width 413 height 203
click at [107, 37] on link "Report Settings" at bounding box center [108, 36] width 27 height 6
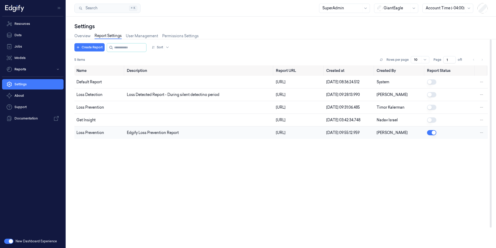
drag, startPoint x: 285, startPoint y: 142, endPoint x: 324, endPoint y: 144, distance: 39.1
click at [324, 139] on td "https://reporting-embedded.production.edgify.ai/262-customer-report" at bounding box center [299, 132] width 50 height 13
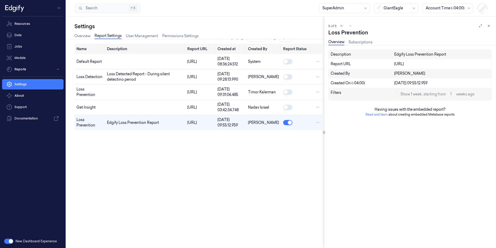
scroll to position [22, 0]
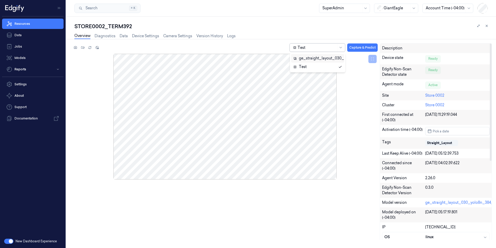
click at [317, 48] on div at bounding box center [317, 47] width 39 height 5
click at [266, 41] on div "2 results available. Use Up and Down to choose options, press Enter to select t…" at bounding box center [280, 143] width 432 height 209
click at [230, 35] on link "Logs" at bounding box center [231, 36] width 9 height 6
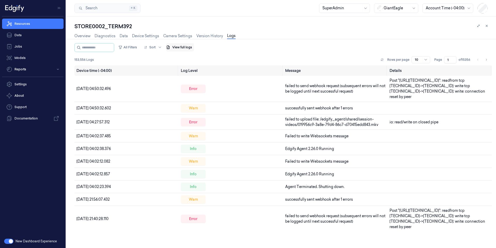
click at [194, 49] on button "View full logs" at bounding box center [180, 47] width 28 height 8
click at [193, 65] on button "Save agent logs" at bounding box center [197, 63] width 34 height 8
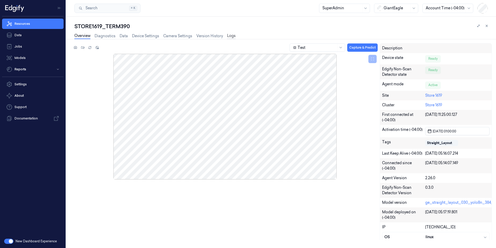
click at [231, 35] on link "Logs" at bounding box center [231, 36] width 9 height 6
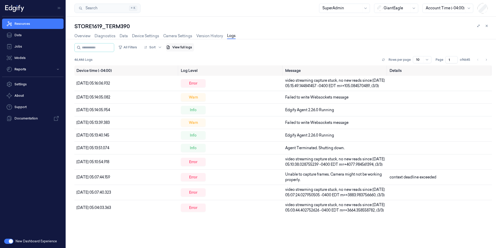
click at [191, 49] on button "View full logs" at bounding box center [180, 47] width 28 height 8
click at [200, 64] on button "Save agent logs" at bounding box center [197, 63] width 34 height 8
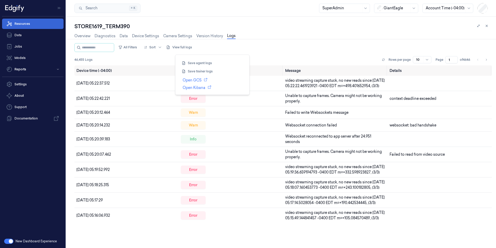
click at [25, 22] on link "Resources" at bounding box center [32, 24] width 61 height 10
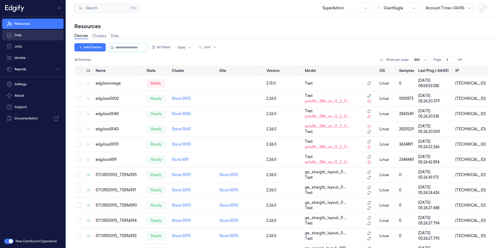
click at [30, 27] on link "Resources" at bounding box center [32, 24] width 61 height 10
click at [35, 69] on button "Reports" at bounding box center [32, 69] width 61 height 10
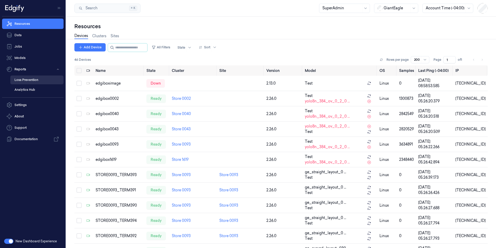
click at [31, 80] on link "Loss Prevention" at bounding box center [36, 79] width 53 height 9
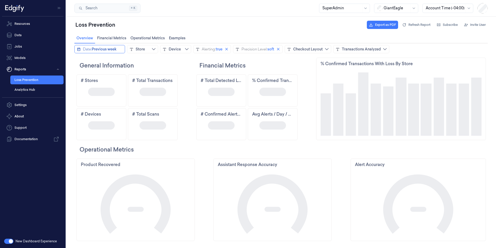
click at [98, 48] on span "Previous week" at bounding box center [104, 49] width 25 height 5
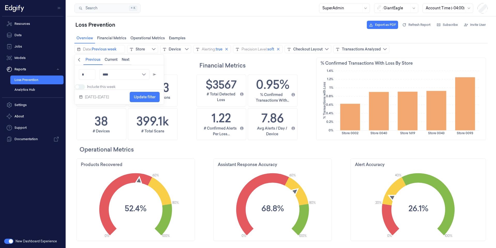
click at [419, 33] on div at bounding box center [281, 139] width 430 height 217
click at [414, 26] on span "Refresh Report" at bounding box center [419, 24] width 22 height 5
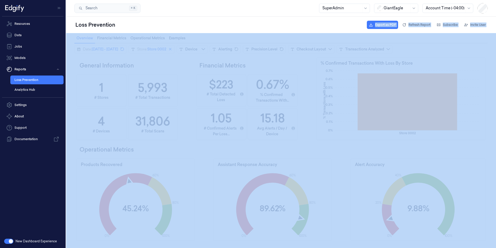
scroll to position [127, 169]
click at [413, 24] on span "Refresh Report" at bounding box center [419, 24] width 22 height 5
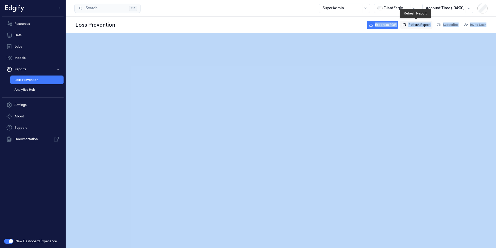
scroll to position [0, 0]
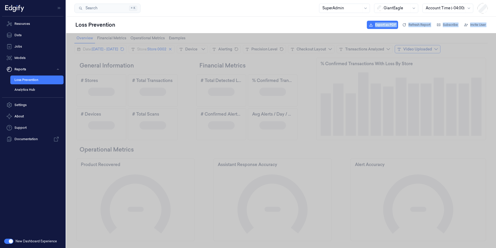
click at [432, 49] on div "Video Uploaded" at bounding box center [417, 49] width 29 height 5
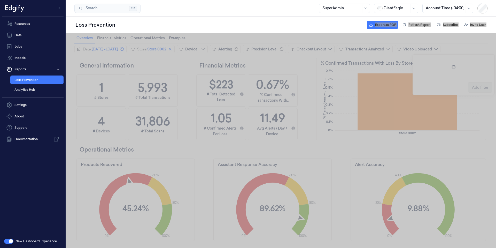
click at [290, 35] on div "Overview Overview Financial Metrics Financial Metrics Operational Metrics Opera…" at bounding box center [280, 38] width 413 height 10
click at [432, 49] on div "Video Uploaded" at bounding box center [417, 49] width 29 height 5
click at [426, 95] on span "true" at bounding box center [428, 92] width 7 height 5
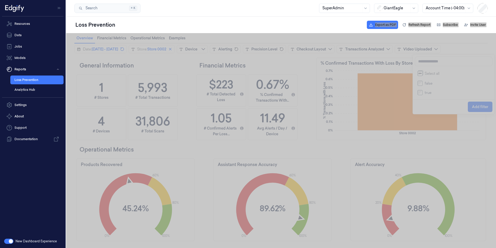
click at [481, 108] on span "Add filter" at bounding box center [480, 107] width 16 height 4
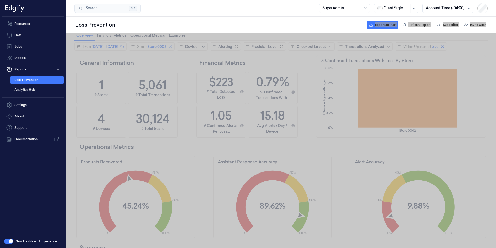
scroll to position [0, 0]
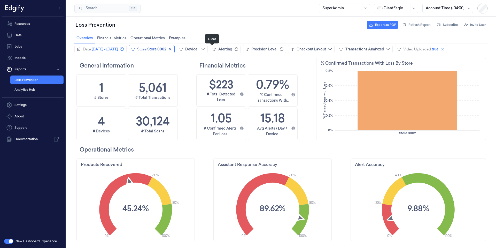
click at [172, 49] on icon "close icon" at bounding box center [170, 49] width 4 height 4
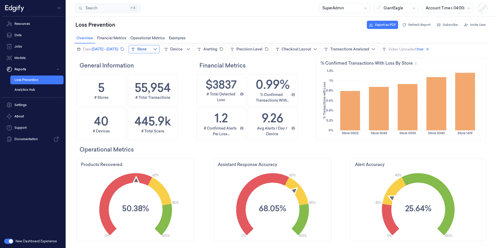
scroll to position [127, 27]
click at [430, 51] on icon "close icon" at bounding box center [428, 49] width 4 height 4
click at [417, 51] on div "Video Uploaded" at bounding box center [402, 49] width 29 height 5
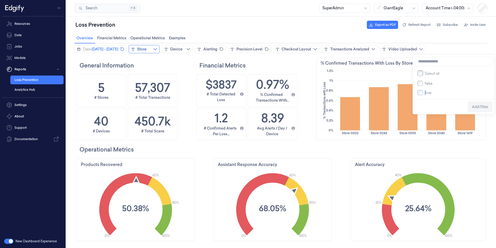
click at [425, 94] on span "true" at bounding box center [428, 92] width 7 height 5
click at [483, 109] on span "Add filter" at bounding box center [480, 107] width 16 height 4
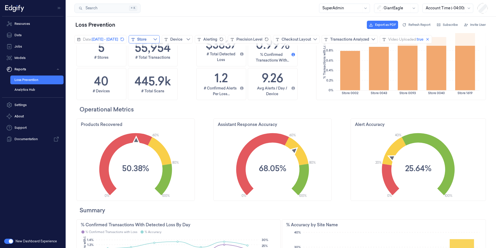
scroll to position [0, 0]
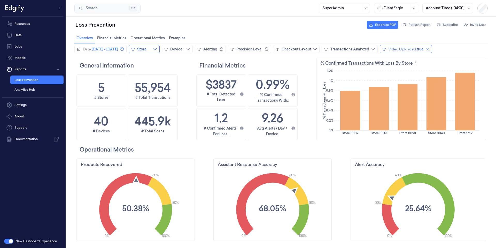
click at [423, 51] on span "true" at bounding box center [420, 49] width 7 height 5
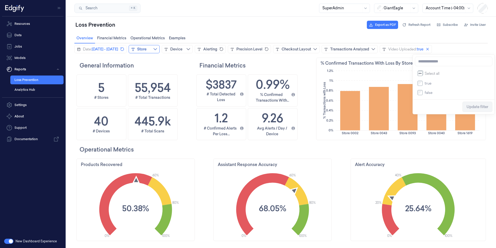
click at [424, 86] on label "true" at bounding box center [427, 83] width 9 height 4
click at [479, 111] on span "Update filter" at bounding box center [478, 107] width 22 height 10
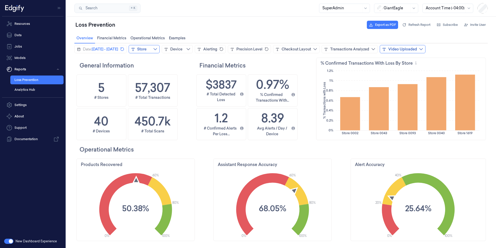
click at [426, 52] on button "Video Uploaded" at bounding box center [403, 49] width 46 height 8
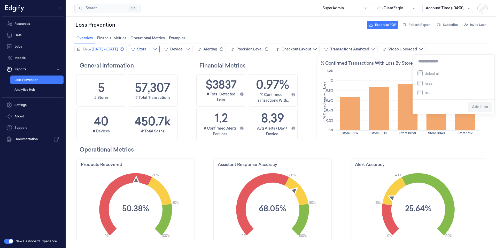
click at [429, 94] on span "true" at bounding box center [428, 92] width 7 height 5
click at [481, 108] on span "Add filter" at bounding box center [480, 107] width 16 height 4
